Goal: Information Seeking & Learning: Find specific page/section

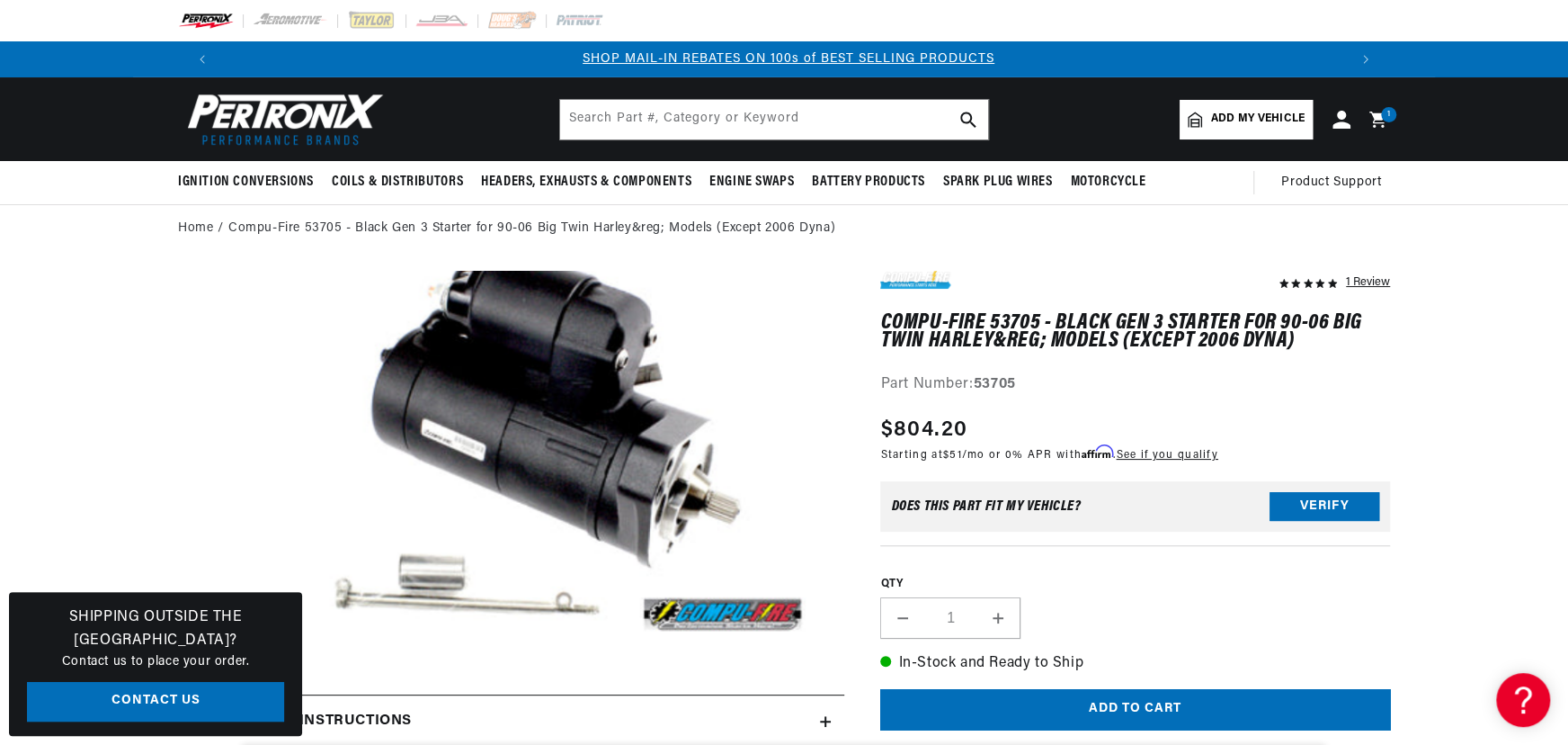
click at [746, 90] on header "BETTER SEARCH RESULTS Add your vehicle's year, make, and model to find parts be…" at bounding box center [783, 119] width 1302 height 84
click at [756, 107] on input "text" at bounding box center [774, 120] width 428 height 39
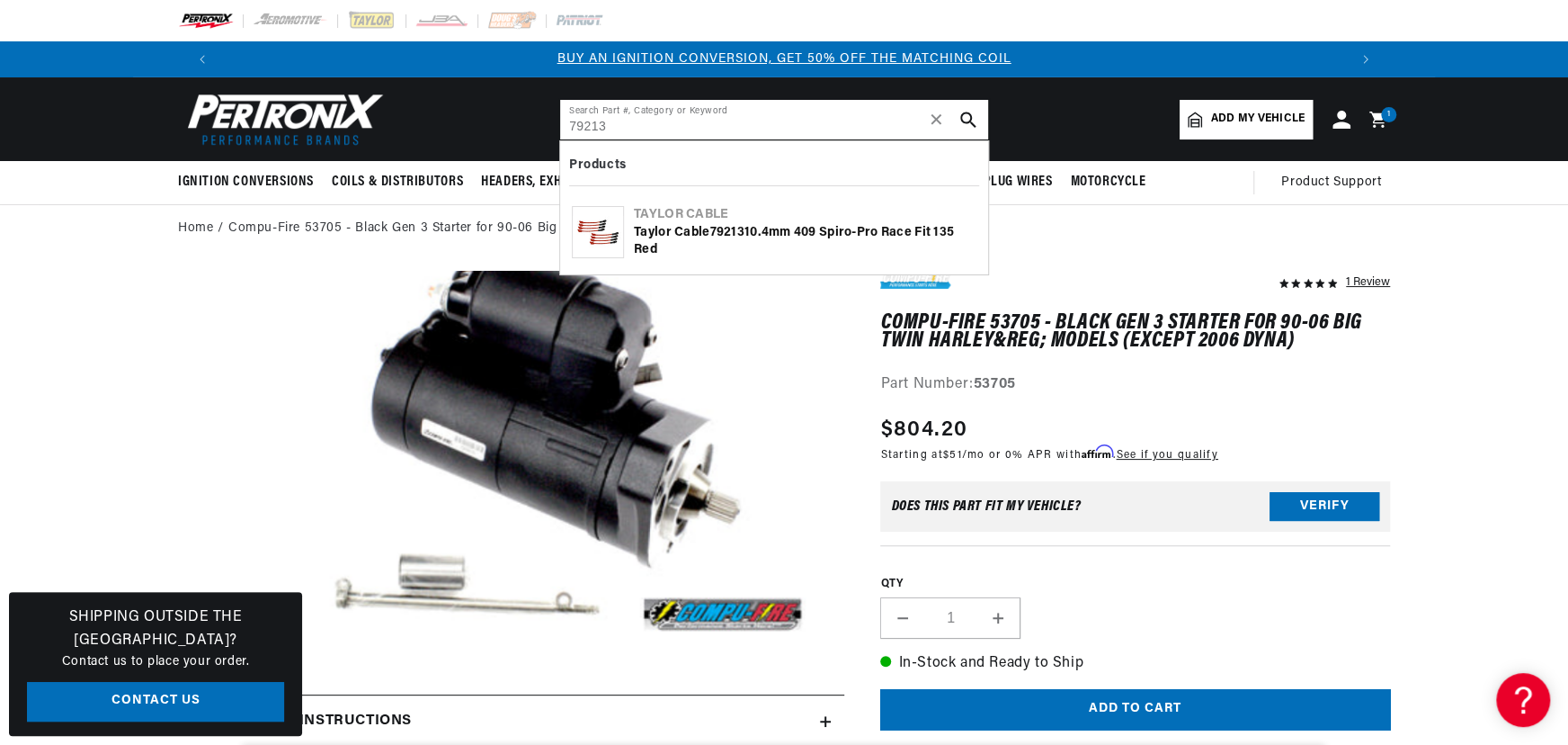
type input "79213"
click at [658, 243] on div "Taylor Cable 79213 10.4mm 409 Spiro-Pro race fit 135 red" at bounding box center [805, 242] width 343 height 35
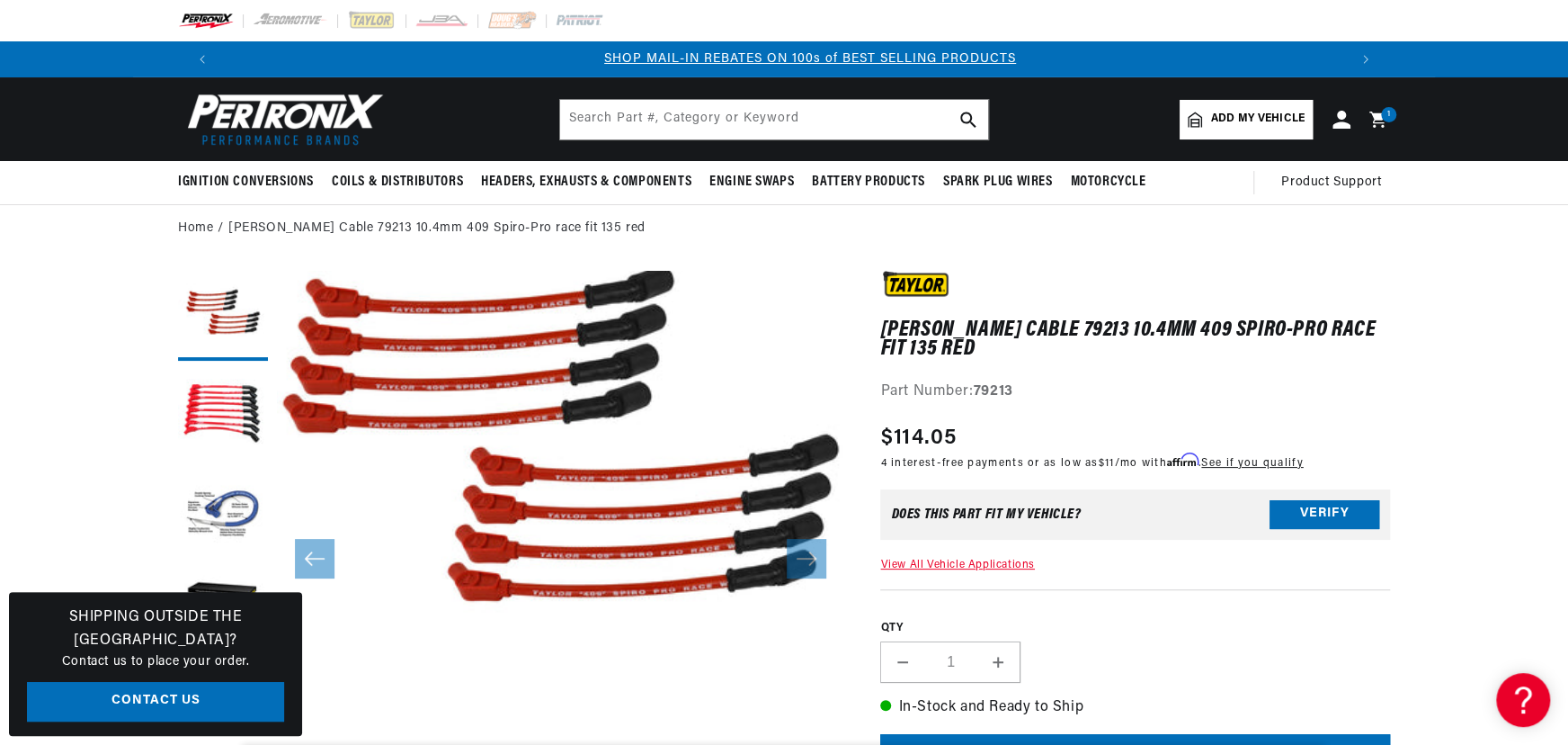
scroll to position [0, 1123]
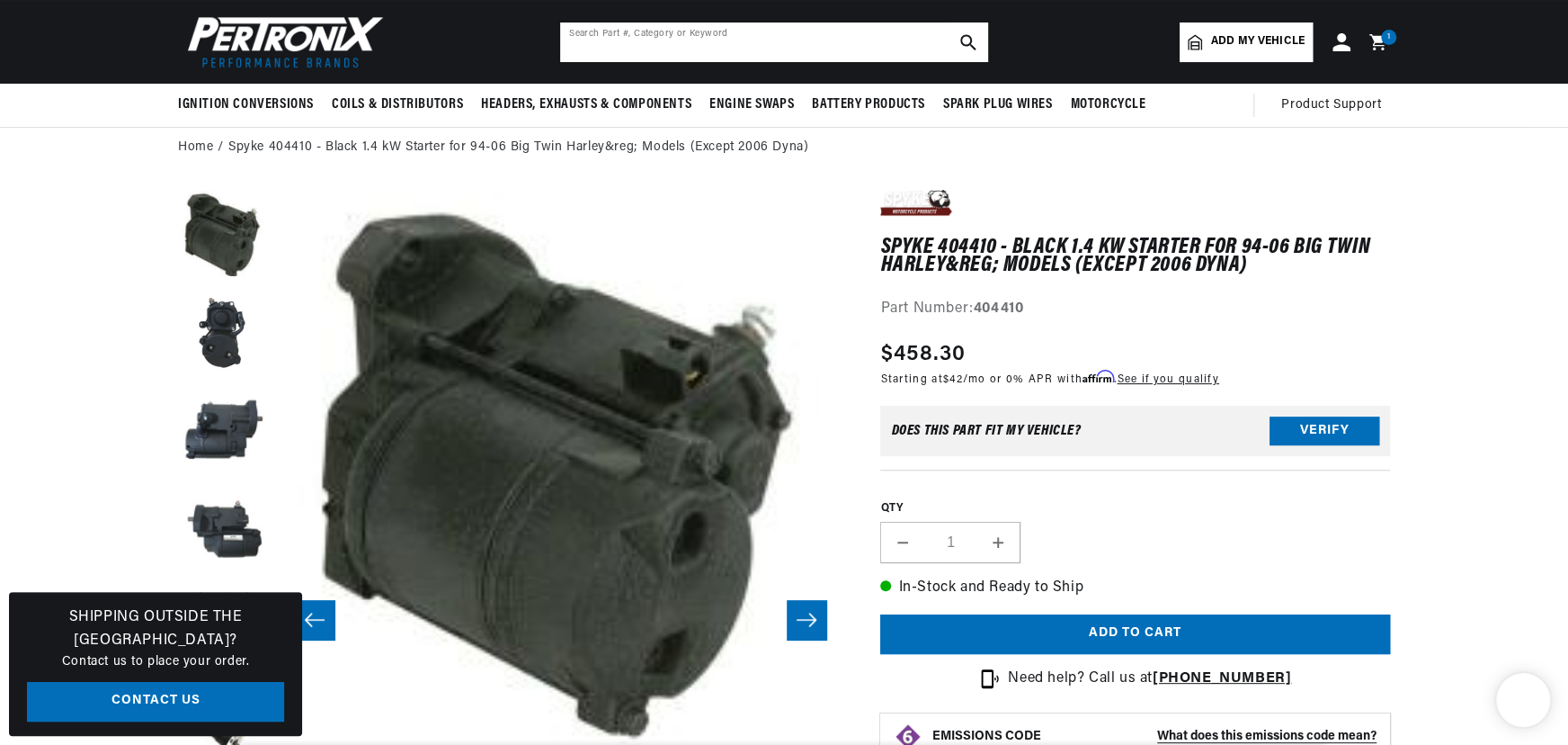
drag, startPoint x: 0, startPoint y: 0, endPoint x: 629, endPoint y: 40, distance: 630.3
click at [629, 40] on input "text" at bounding box center [774, 42] width 428 height 39
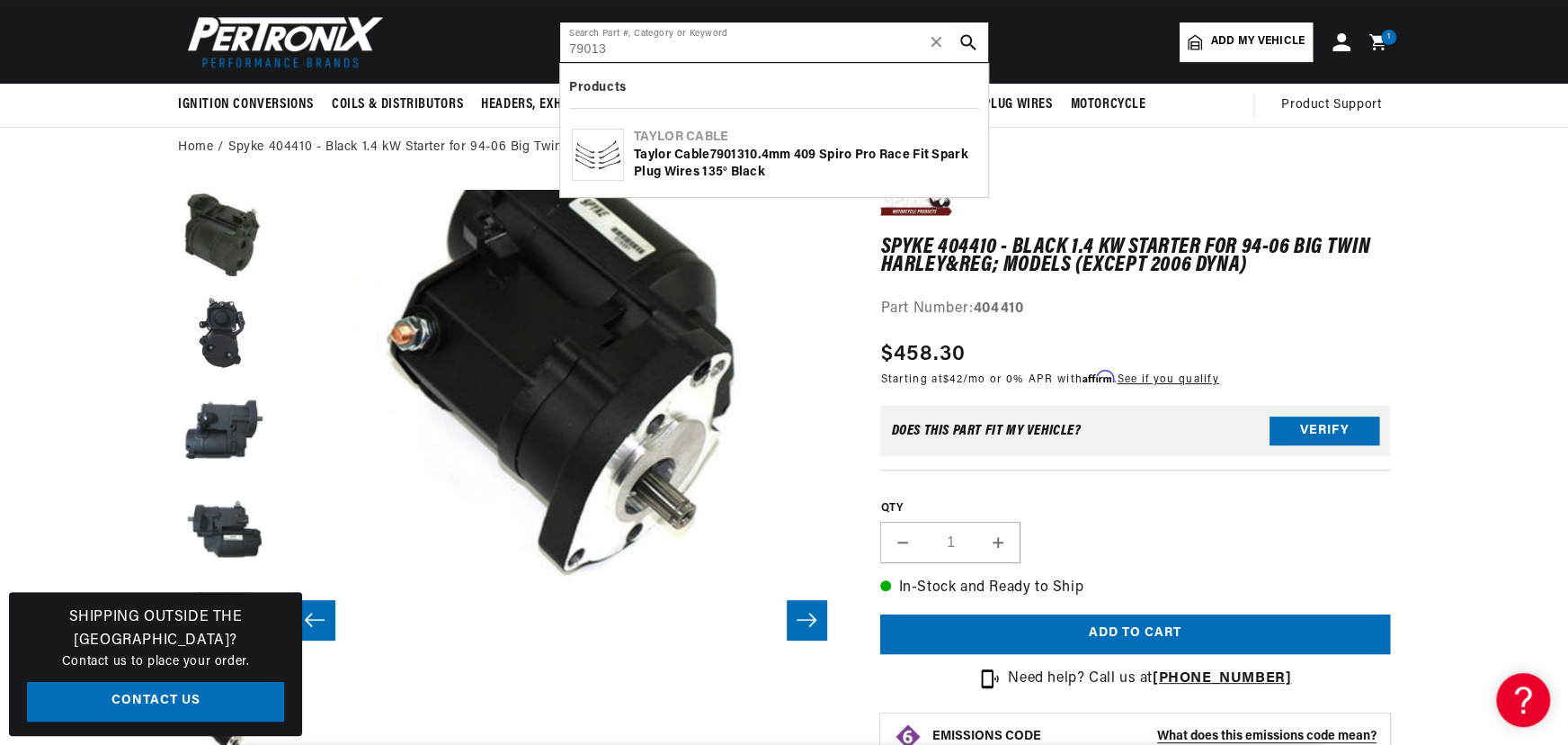
type input "79013"
click at [719, 135] on div "Taylor Cable" at bounding box center [805, 138] width 343 height 18
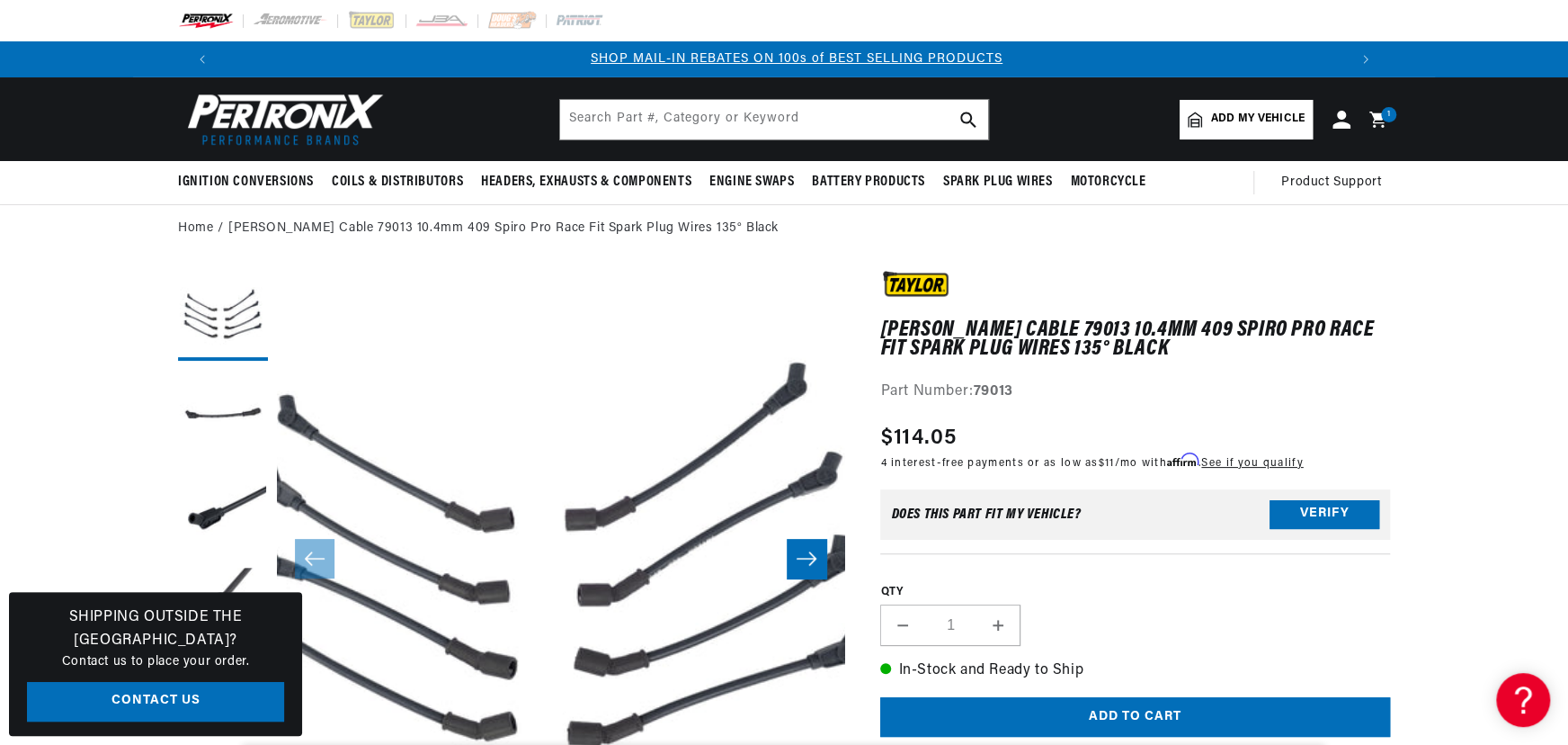
scroll to position [0, 1123]
click at [756, 126] on input "text" at bounding box center [774, 120] width 428 height 39
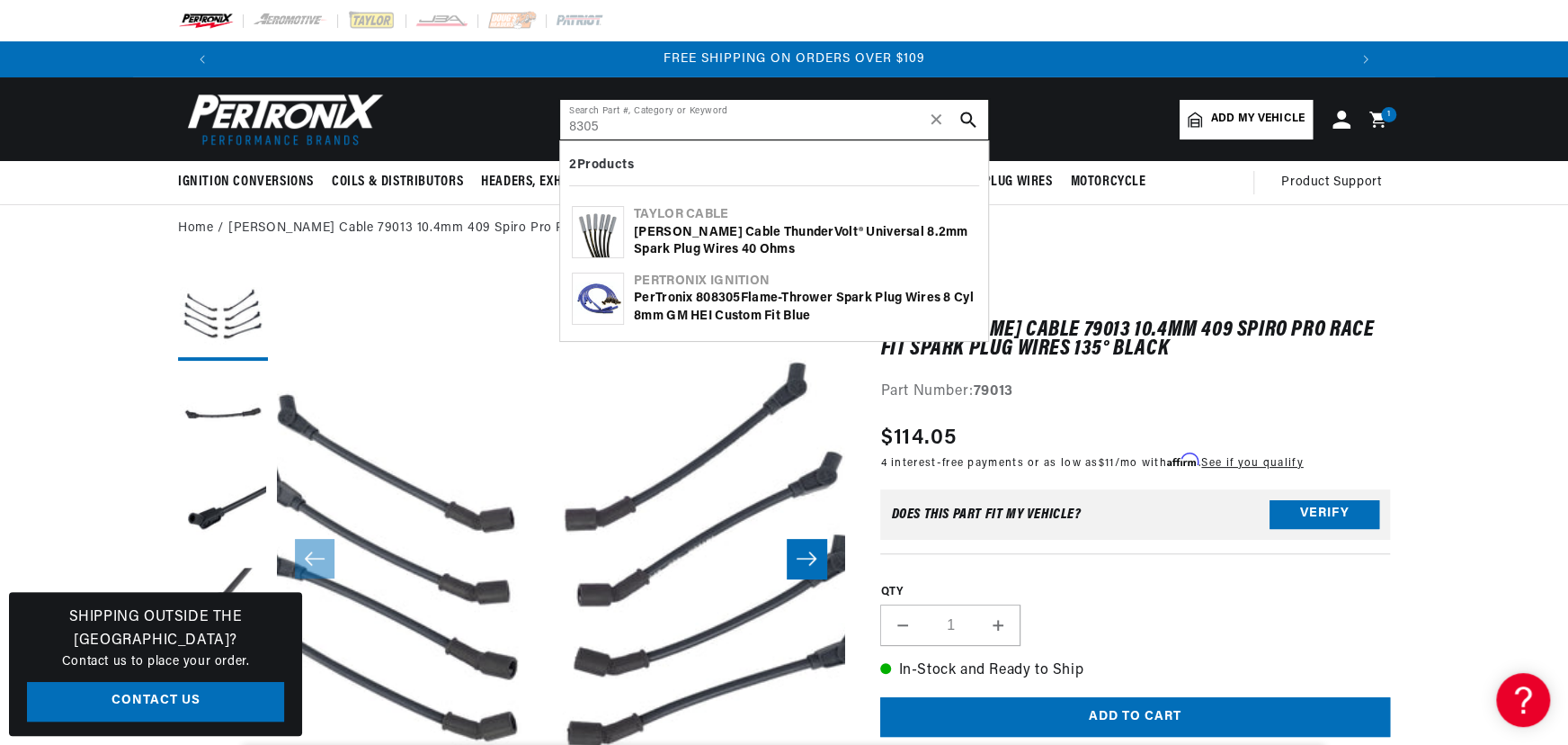
scroll to position [0, 2245]
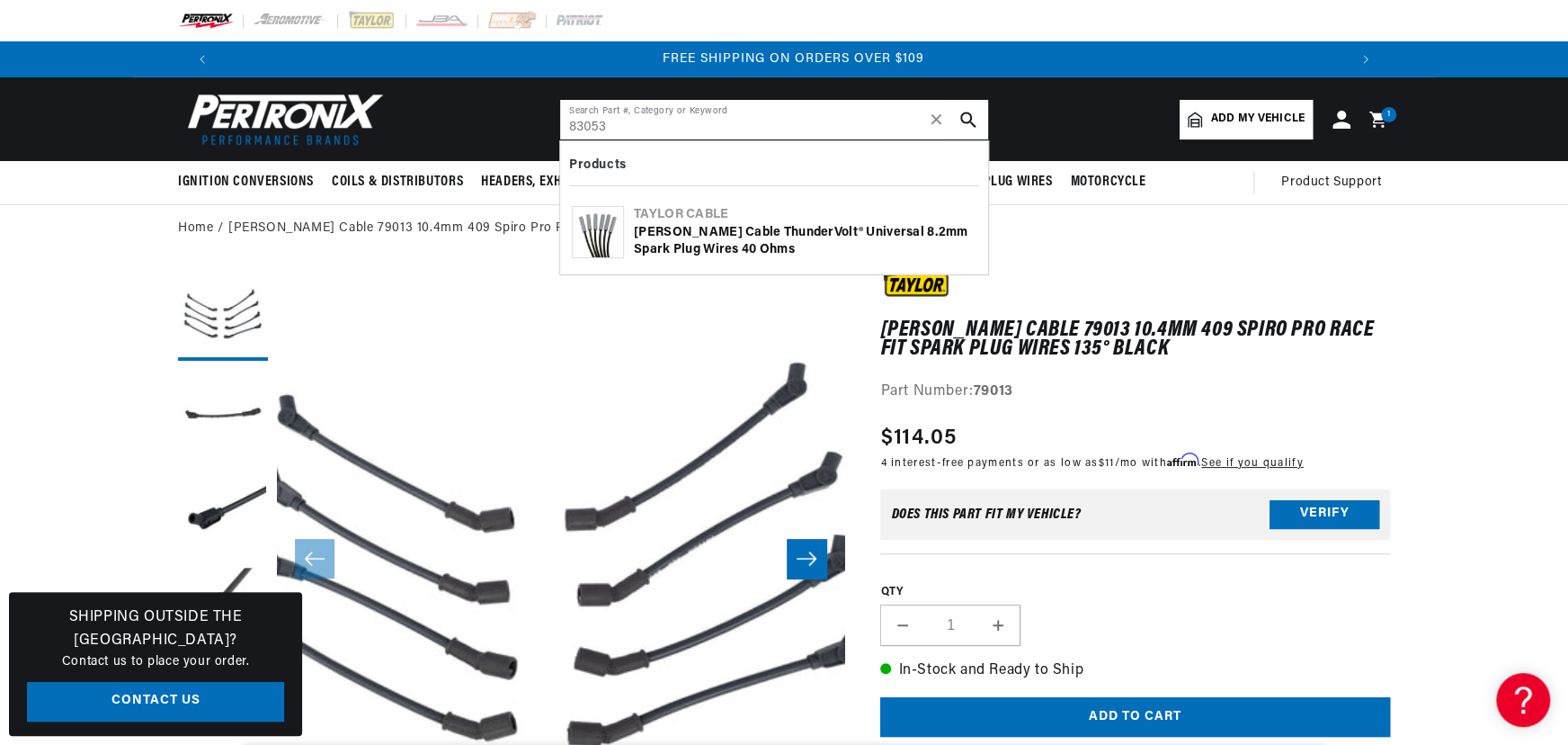
type input "83053"
click at [708, 233] on div "Taylor Cable ThunderVolt® Universal 8.2mm Spark Plug Wires 40 Ohms" at bounding box center [805, 242] width 343 height 35
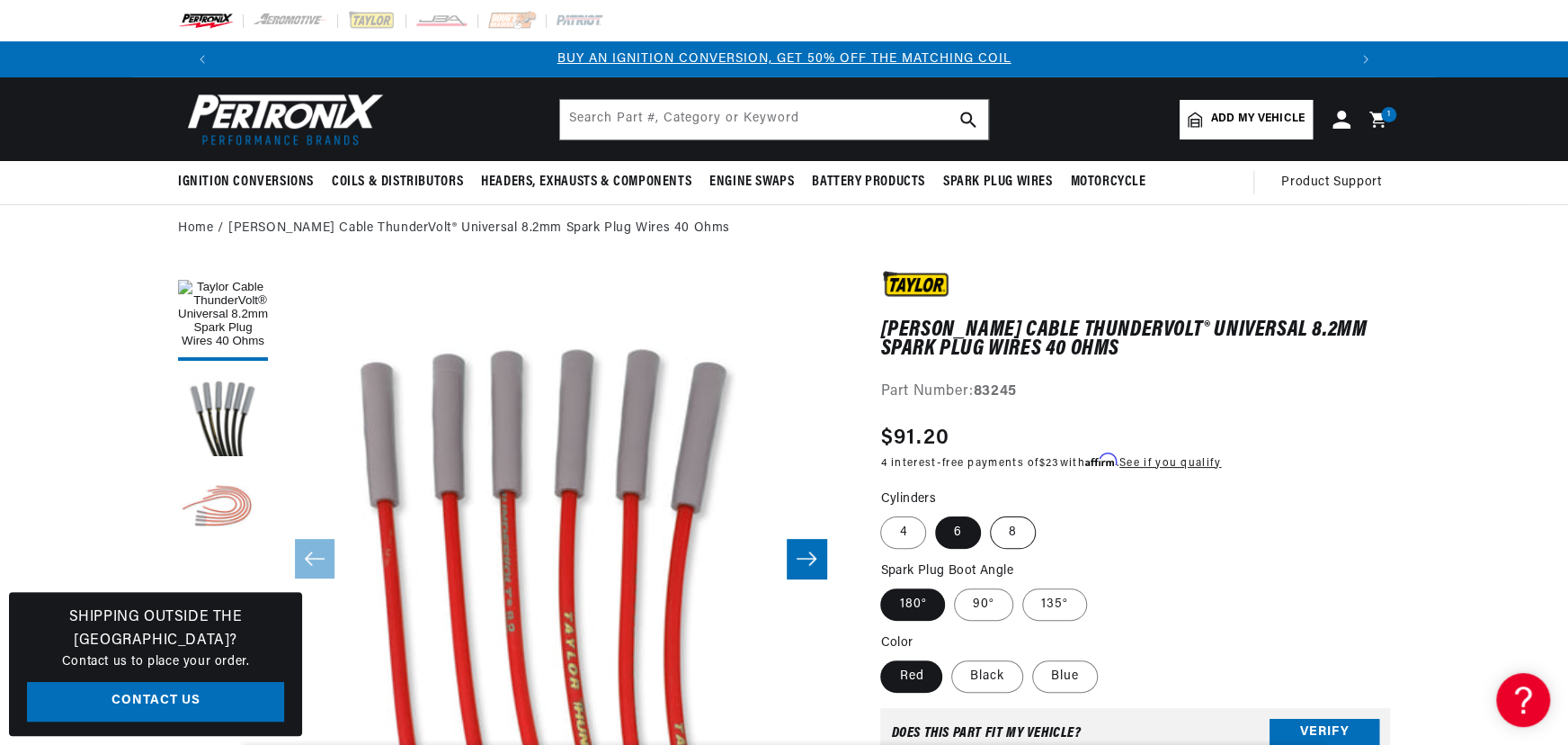
click at [1016, 534] on label "8" at bounding box center [1012, 532] width 46 height 32
click at [990, 513] on input "8" at bounding box center [989, 513] width 1 height 1
radio input "true"
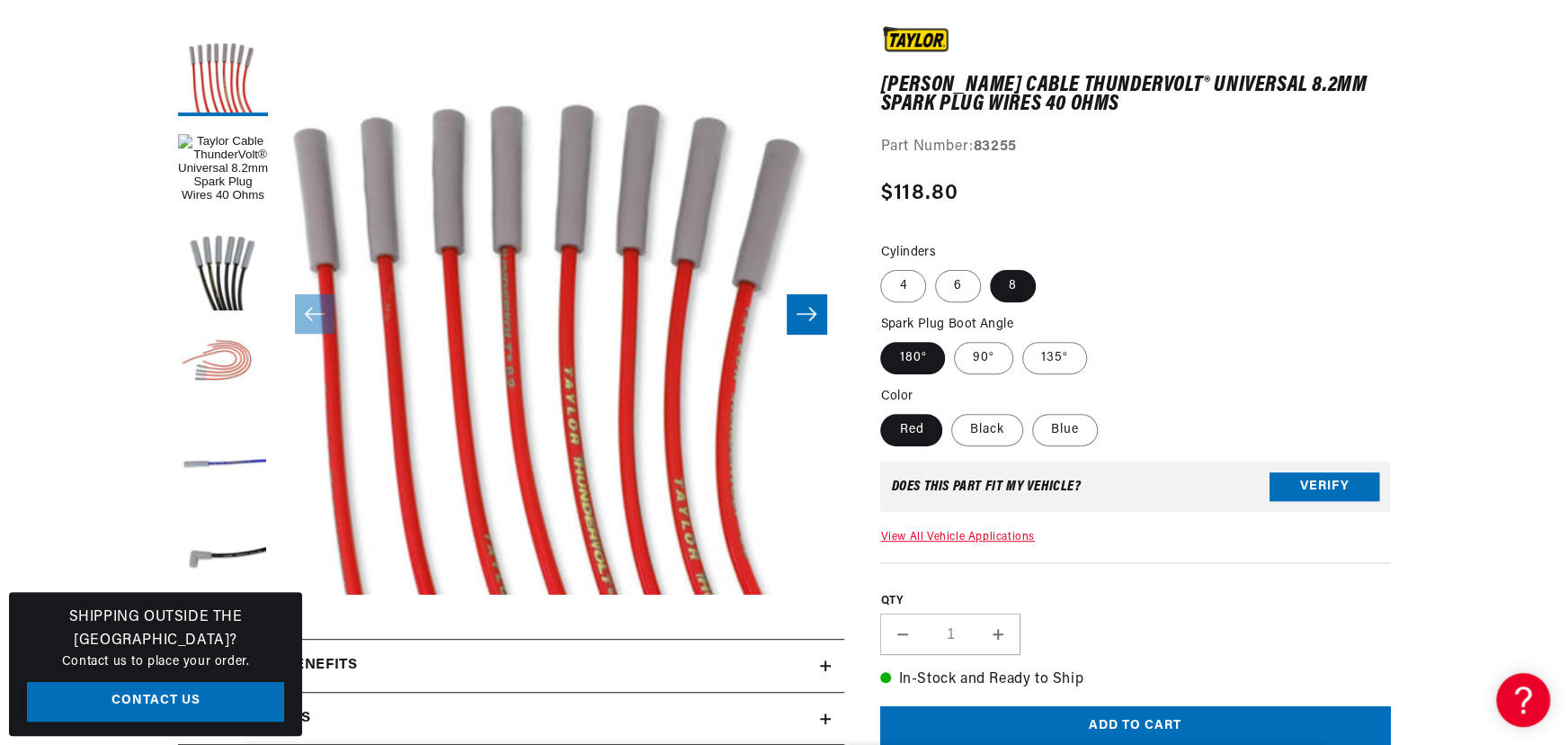
scroll to position [0, 1123]
click at [1058, 344] on label "135°" at bounding box center [1054, 358] width 65 height 32
click at [1023, 339] on input "135°" at bounding box center [1022, 338] width 1 height 1
radio input "true"
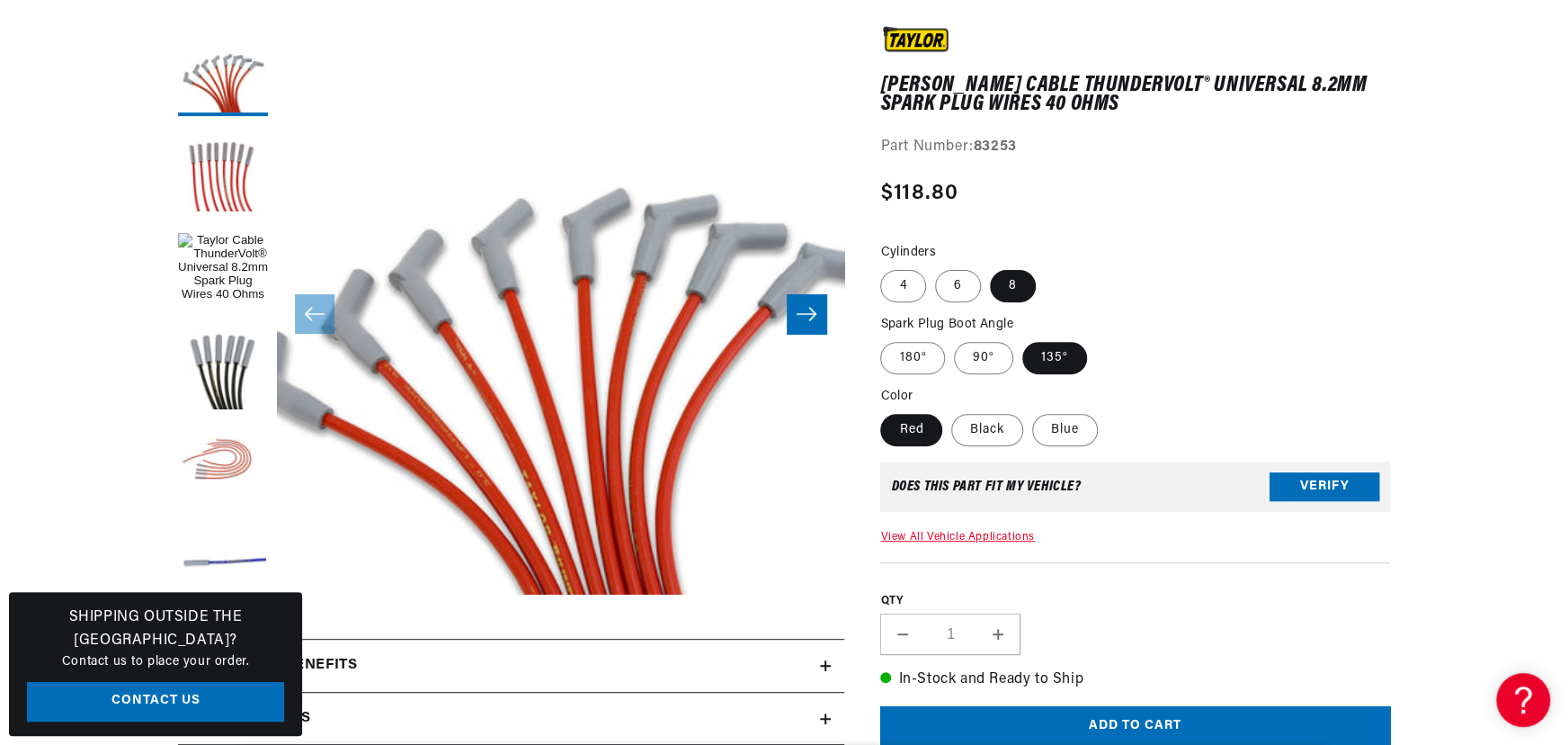
scroll to position [0, 1123]
click at [1057, 418] on label "Blue" at bounding box center [1064, 430] width 66 height 32
click at [1033, 411] on input "Blue" at bounding box center [1032, 410] width 1 height 1
radio input "true"
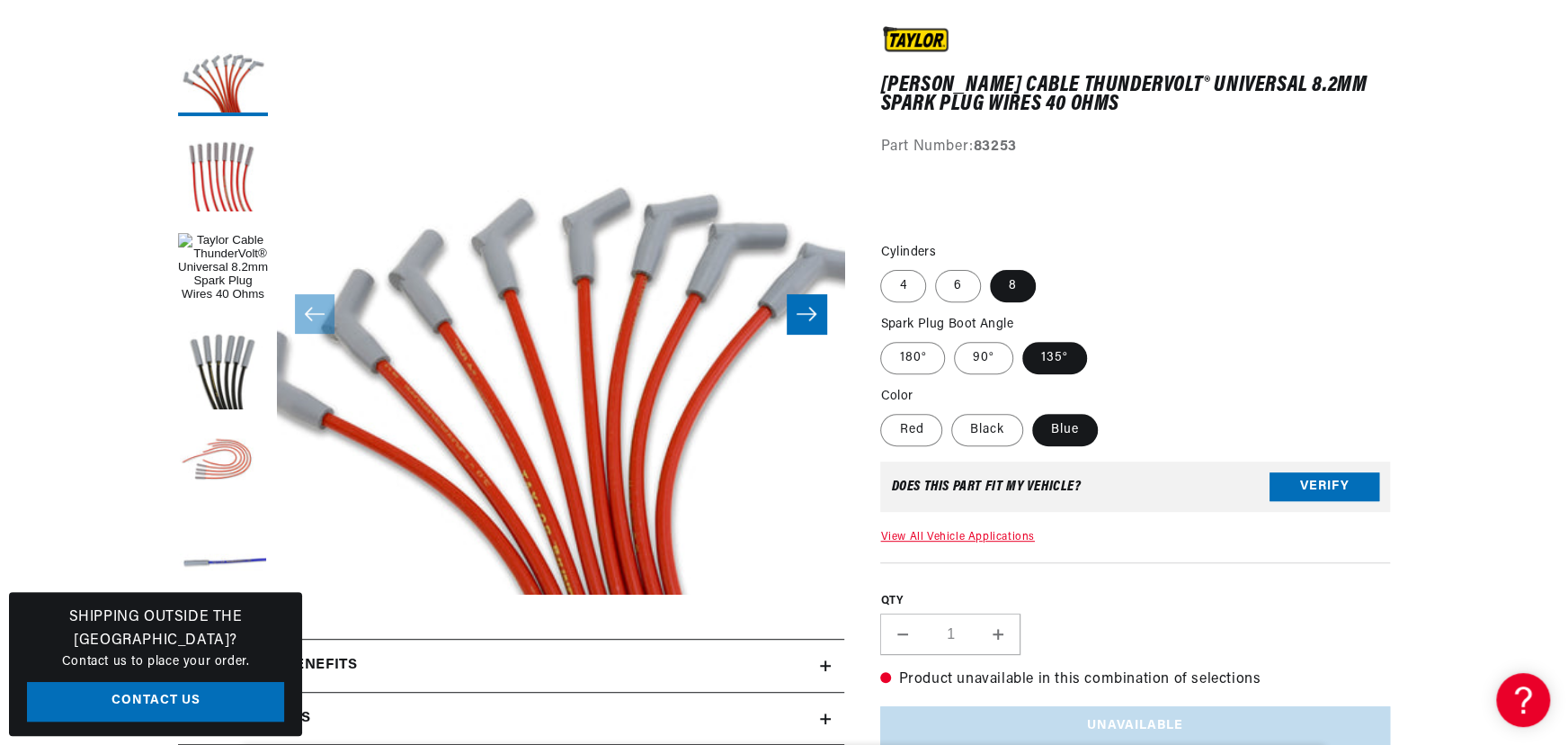
scroll to position [0, 2245]
click at [981, 429] on label "Black" at bounding box center [986, 430] width 72 height 32
click at [952, 411] on input "Black" at bounding box center [951, 410] width 1 height 1
radio input "true"
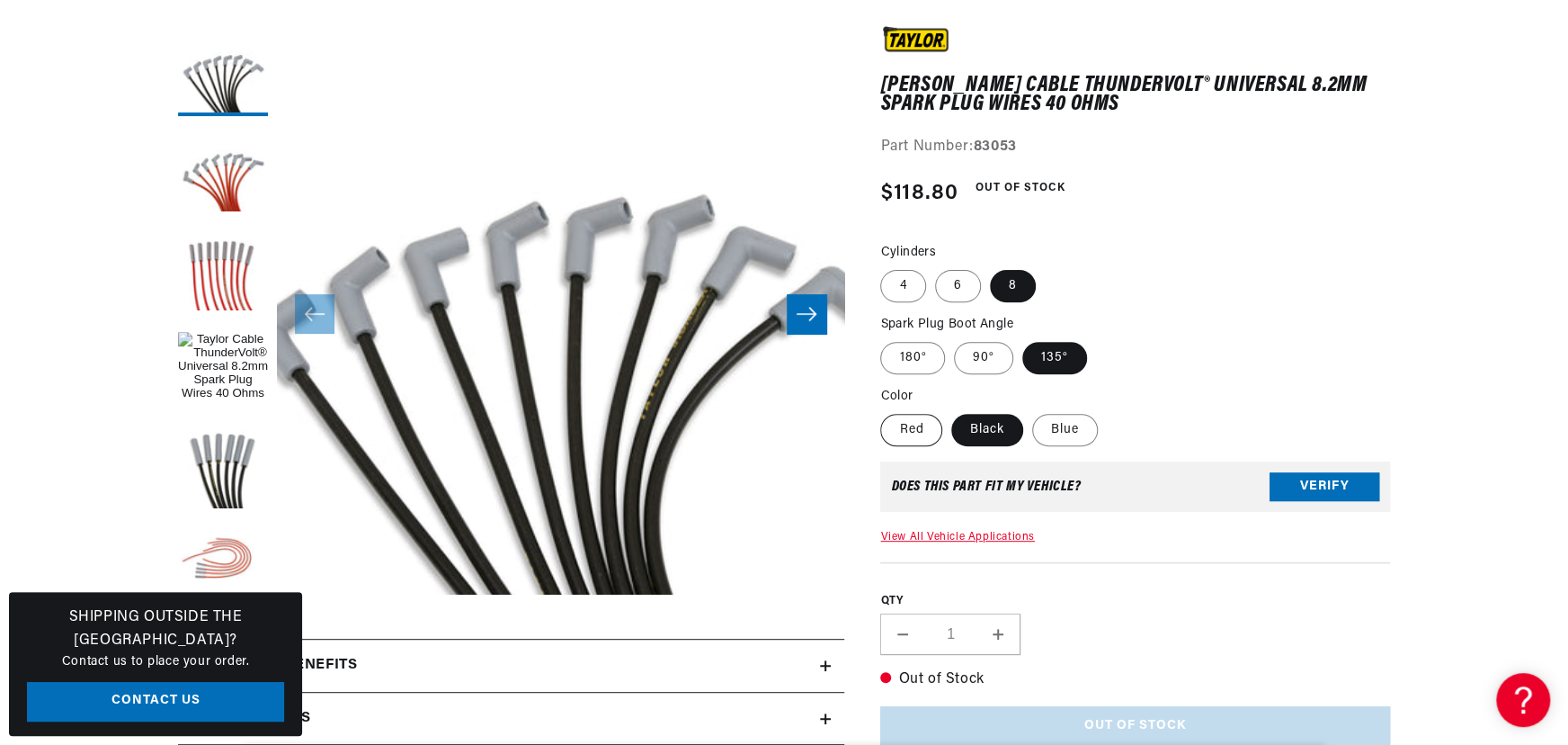
click at [927, 430] on label "Red" at bounding box center [911, 430] width 62 height 32
click at [885, 411] on input "Red" at bounding box center [884, 410] width 1 height 1
radio input "true"
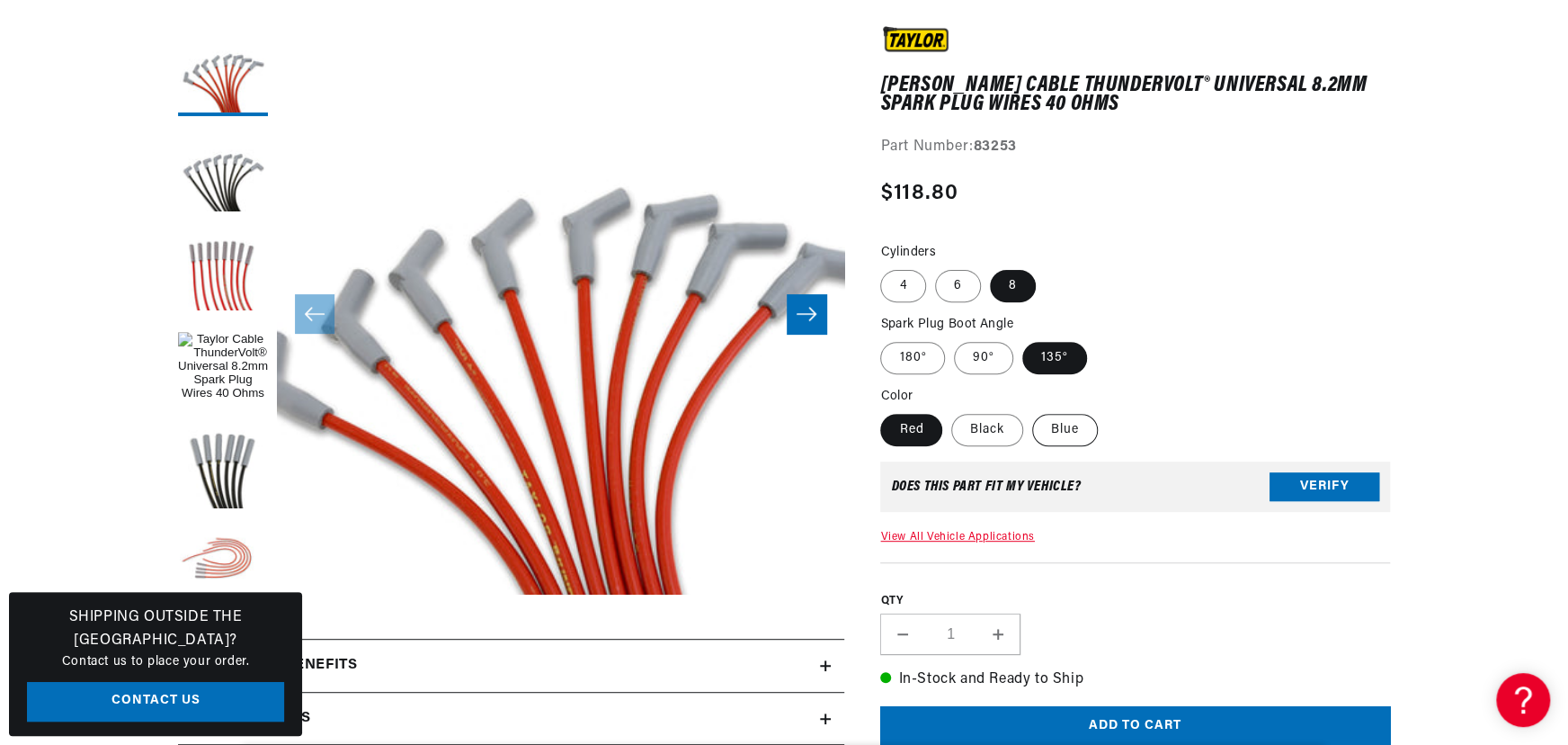
click at [1062, 429] on label "Blue" at bounding box center [1064, 430] width 66 height 32
click at [1033, 411] on input "Blue" at bounding box center [1032, 410] width 1 height 1
radio input "true"
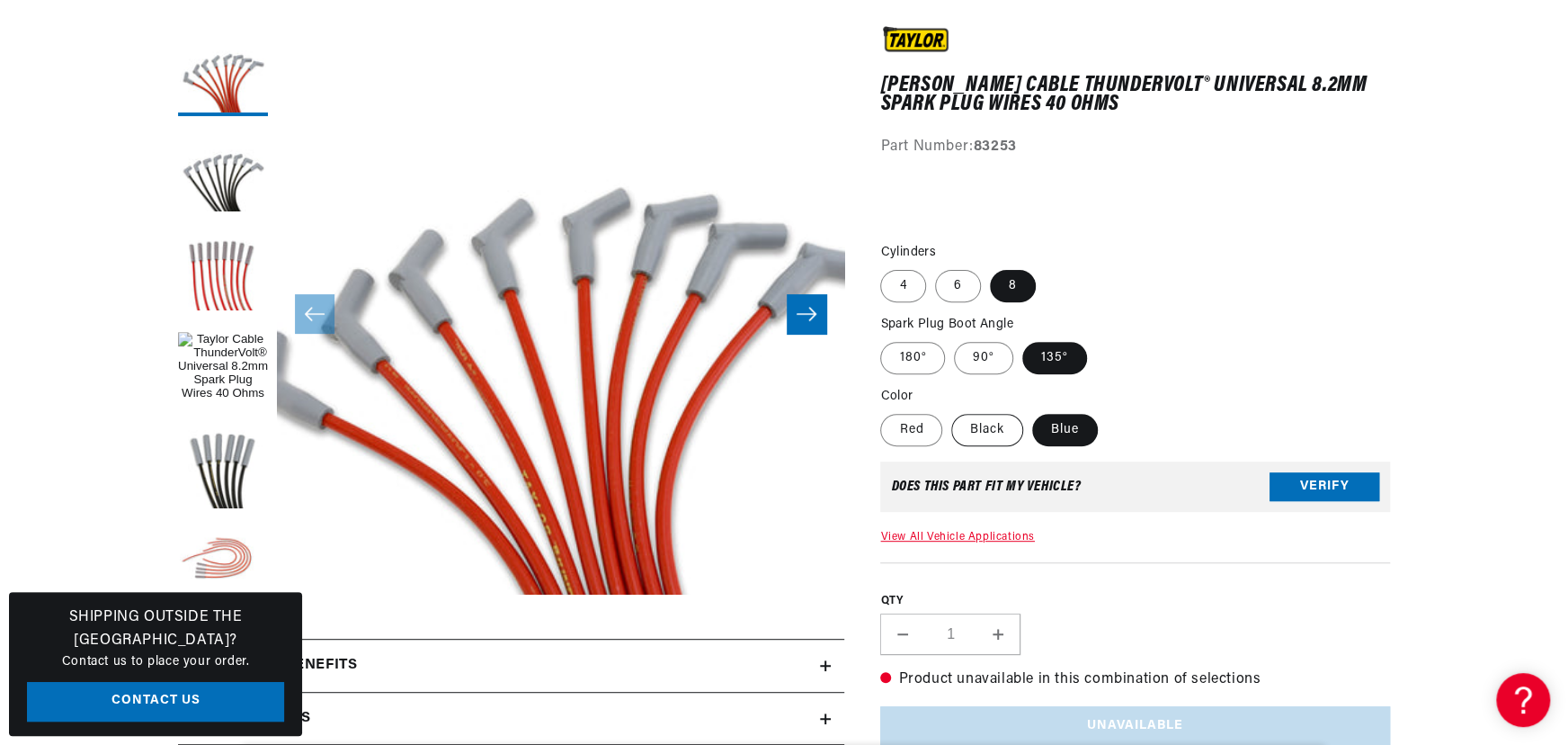
click at [1006, 430] on label "Black" at bounding box center [986, 430] width 72 height 32
click at [952, 411] on input "Black" at bounding box center [951, 410] width 1 height 1
radio input "true"
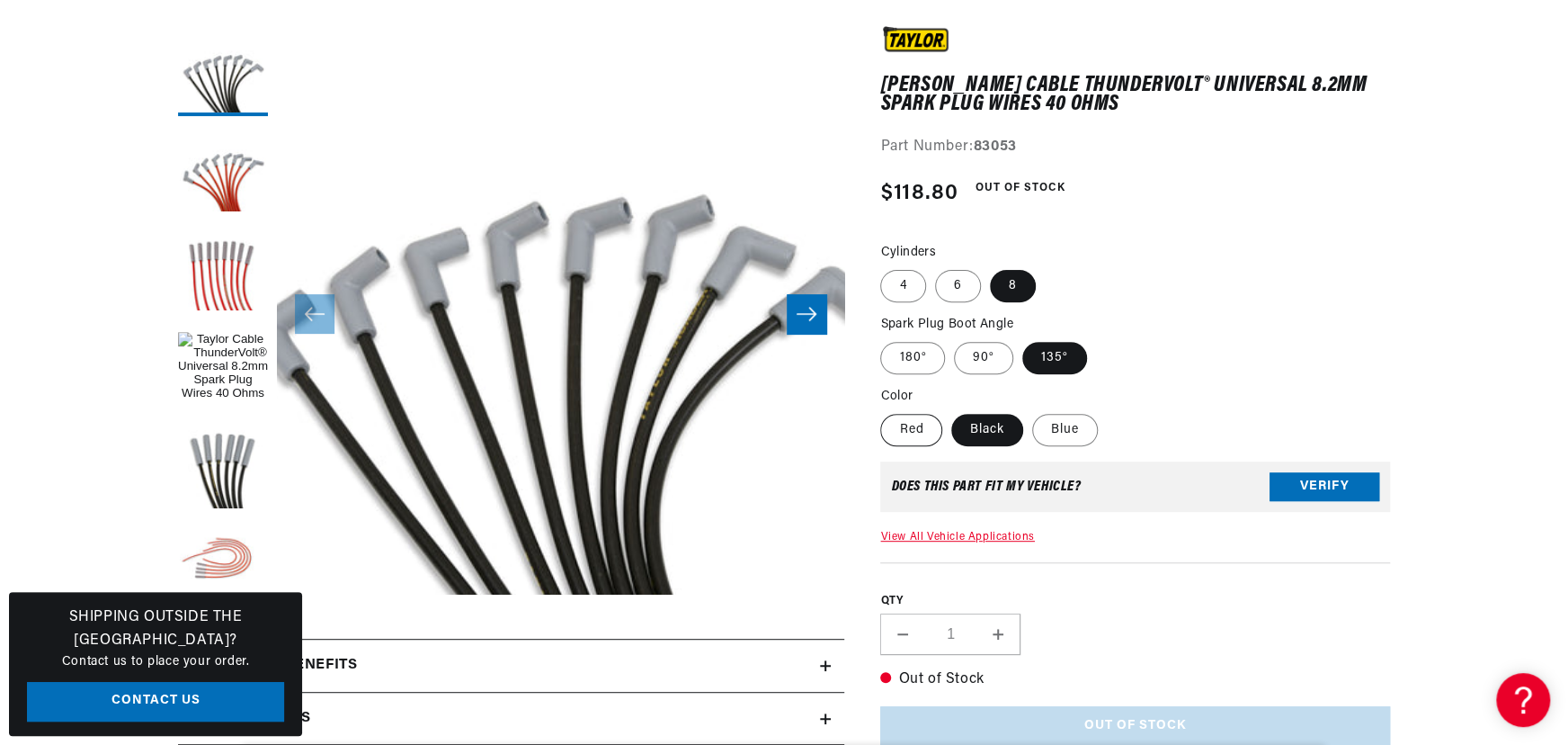
click at [927, 429] on label "Red" at bounding box center [911, 430] width 62 height 32
click at [885, 411] on input "Red" at bounding box center [884, 410] width 1 height 1
radio input "true"
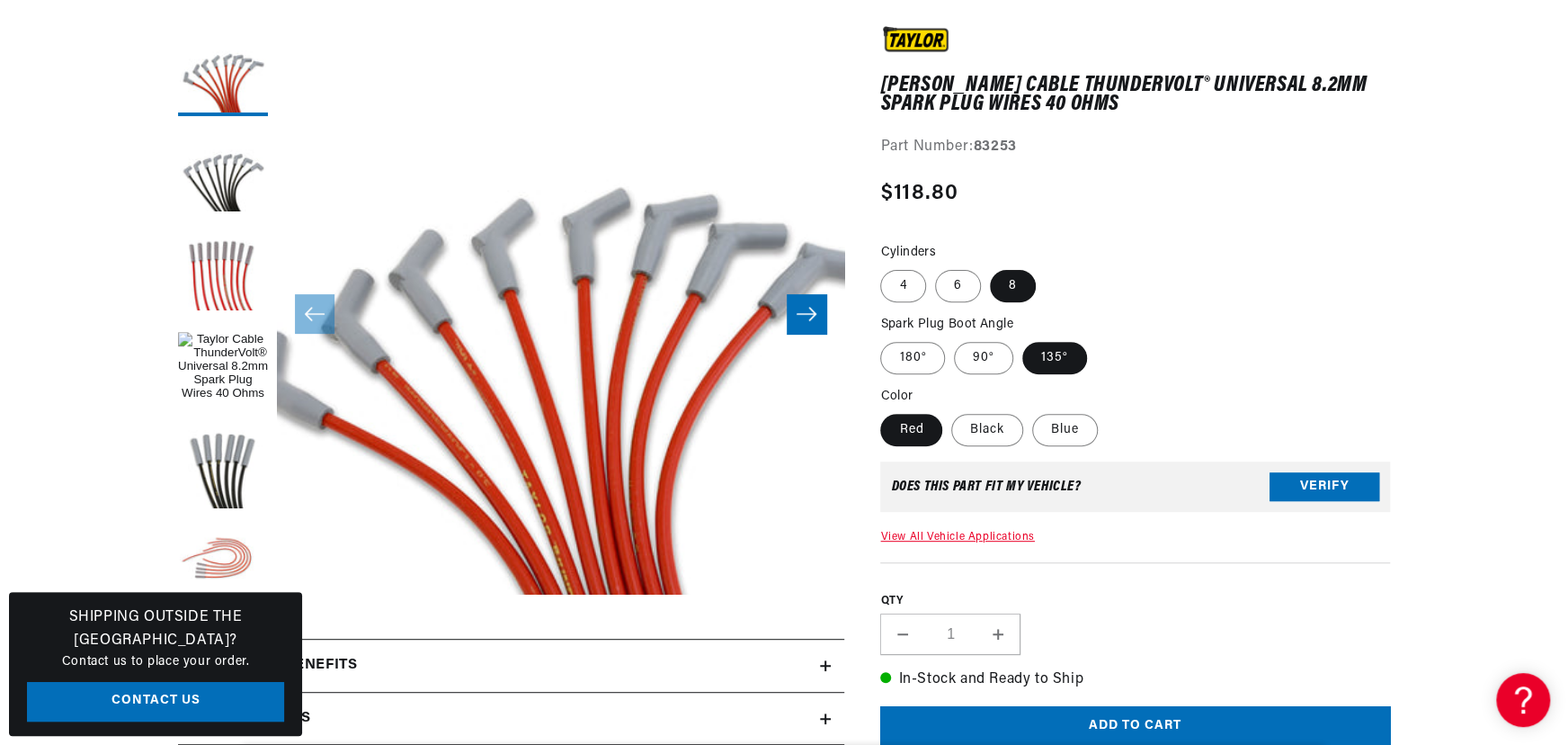
scroll to position [0, 1123]
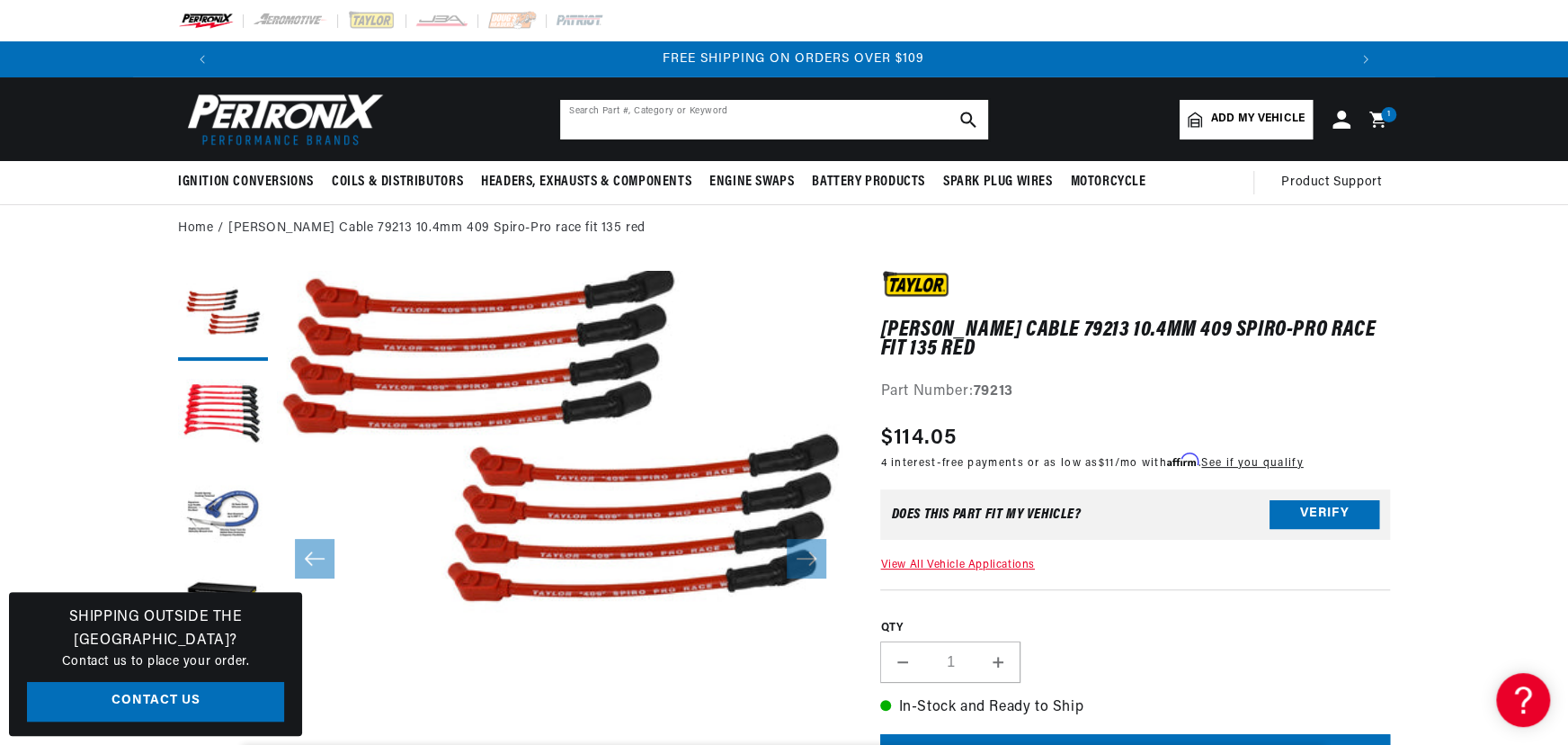
click at [625, 118] on input "text" at bounding box center [774, 120] width 428 height 39
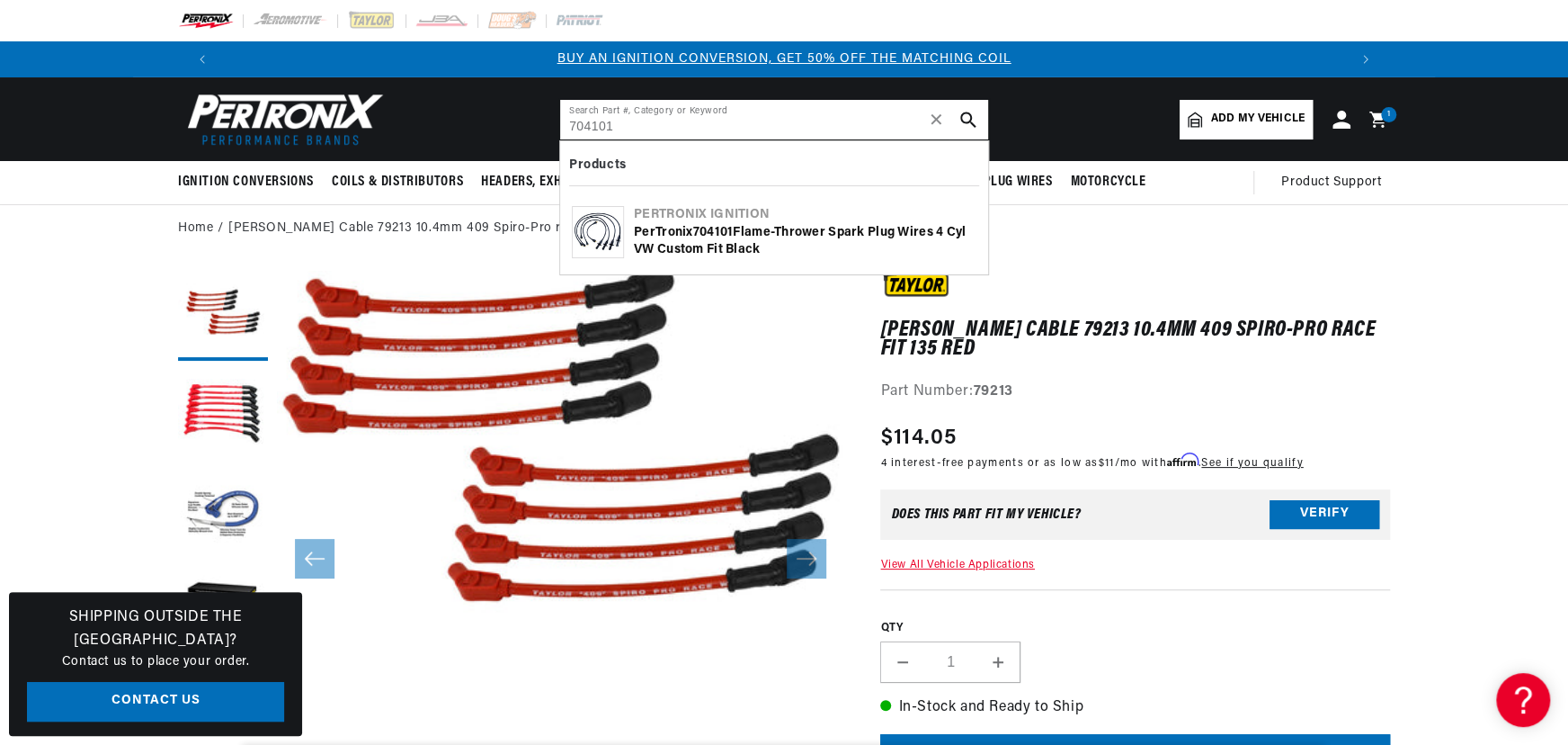
type input "704101"
click at [717, 239] on div "PerTronix 704101 Flame-Thrower Spark Plug Wires 4 cyl VW Custom Fit Black" at bounding box center [805, 242] width 343 height 35
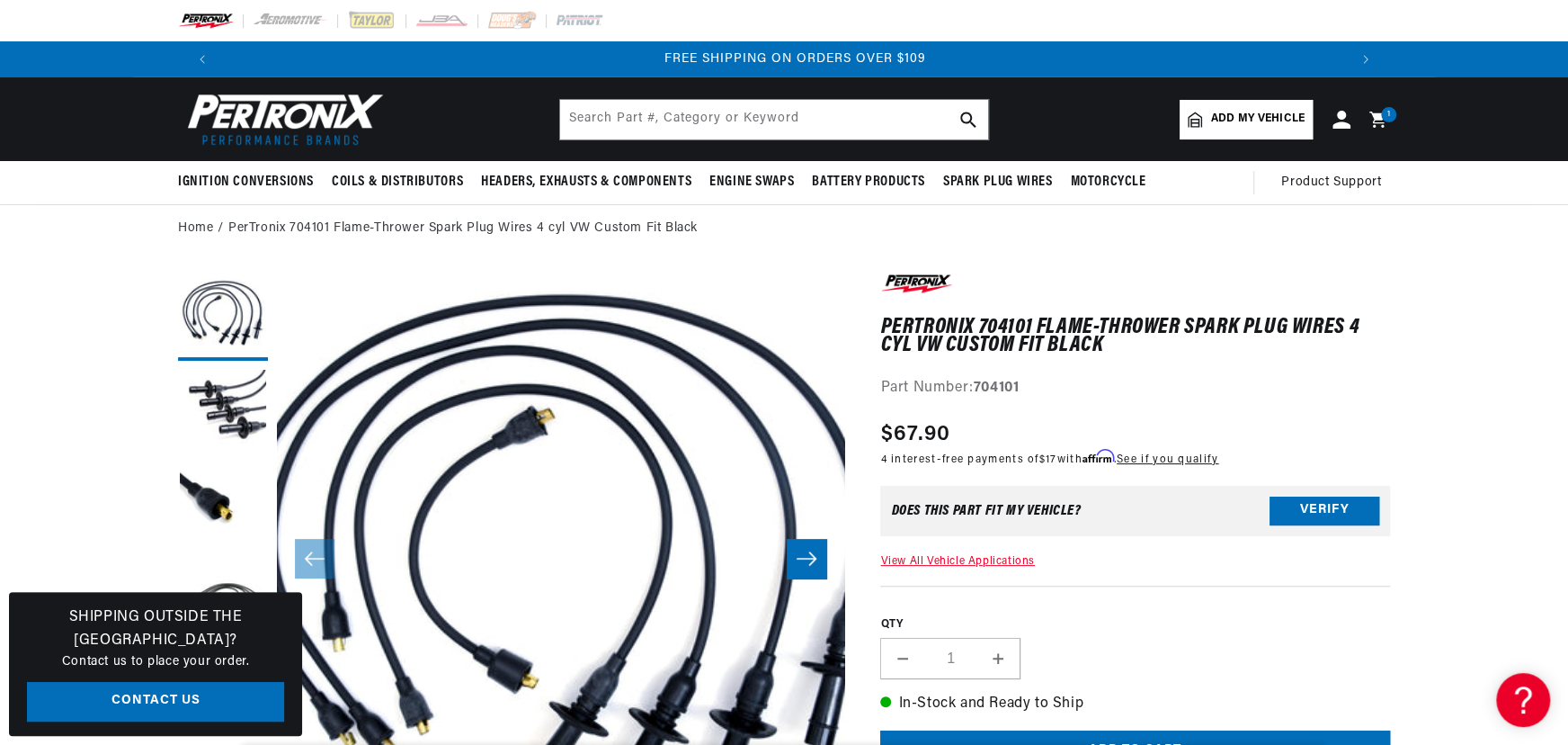
scroll to position [0, 2245]
click at [698, 123] on input "text" at bounding box center [774, 120] width 428 height 39
type input "d"
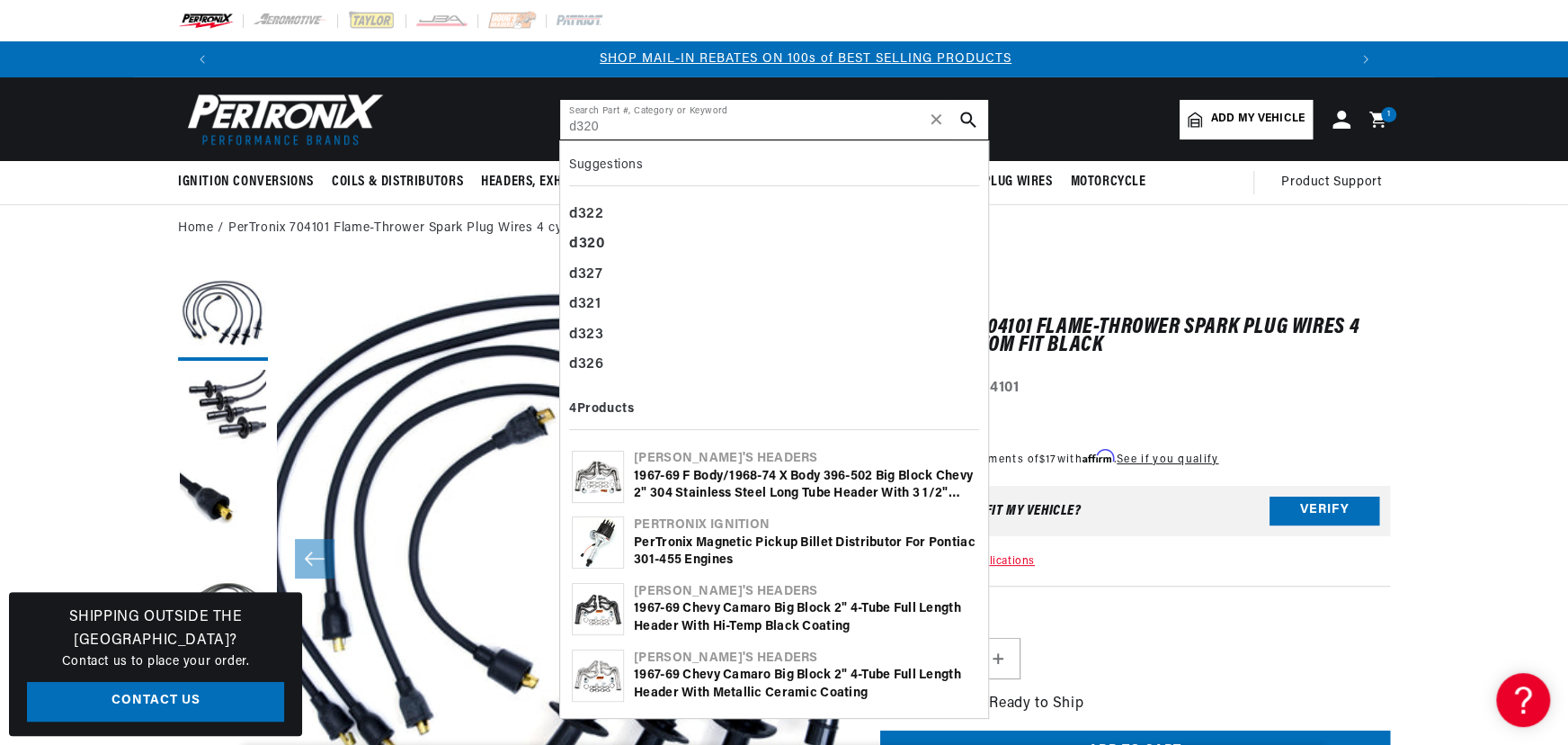
scroll to position [0, 1123]
type input "d320"
click at [762, 481] on div "1967-69 F Body/1968-74 X Body 396-502 Big Block Chevy 2" 304 Stainless Steel Lo…" at bounding box center [805, 486] width 343 height 35
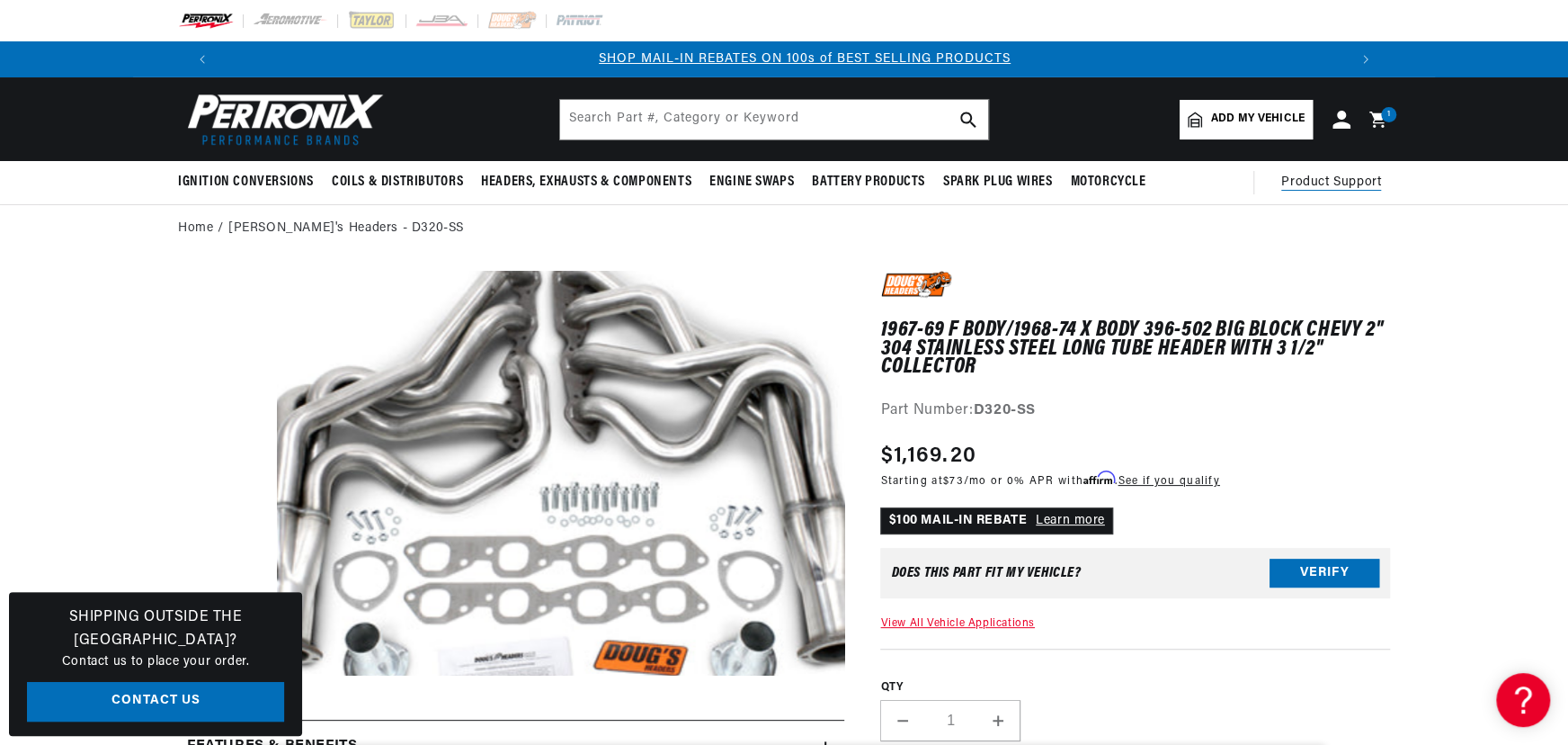
scroll to position [0, 1123]
